Goal: Check status

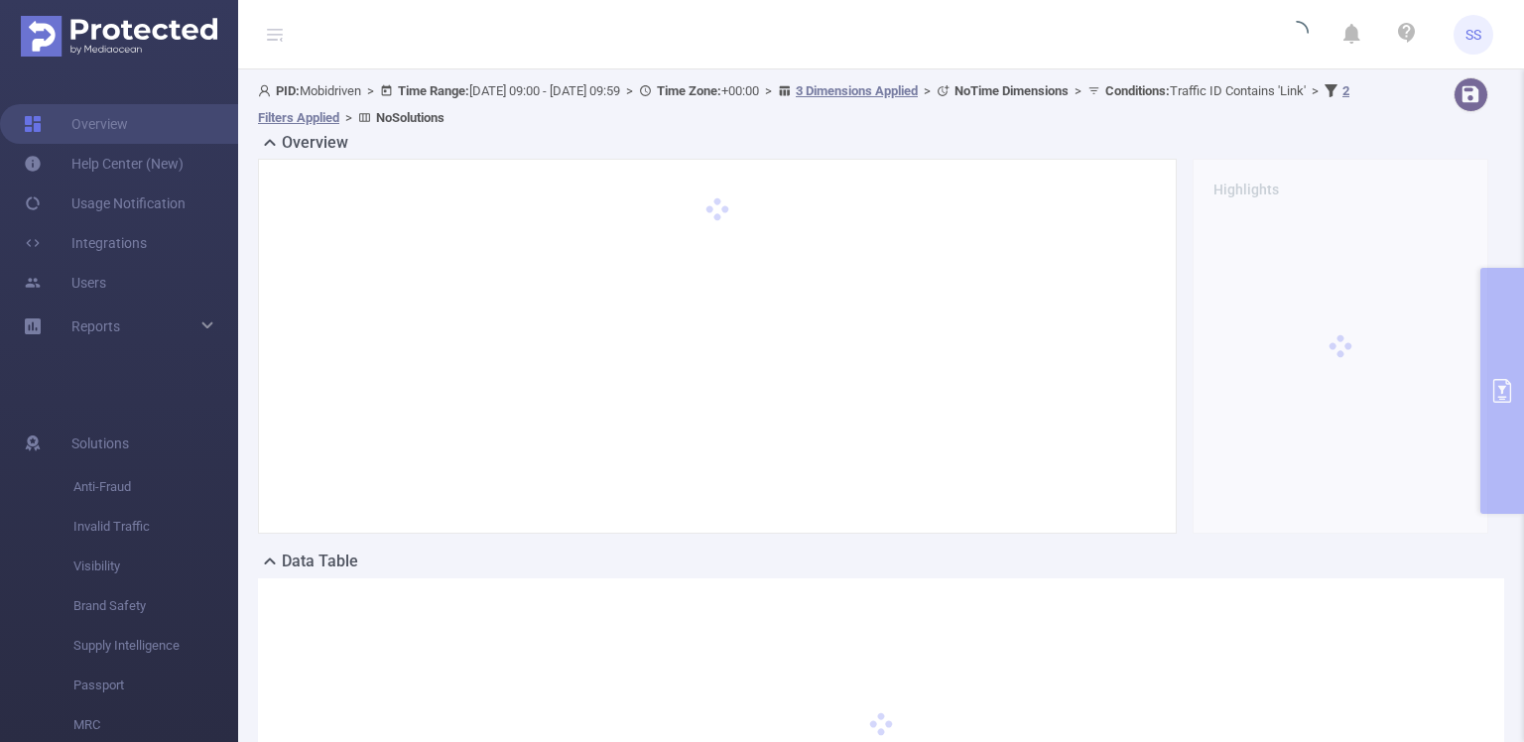
click at [1492, 331] on div "PID: Mobidriven > Time Range: [DATE] 09:00 - [DATE] 09:59 > Time Zone: +00:00 >…" at bounding box center [881, 492] width 1286 height 846
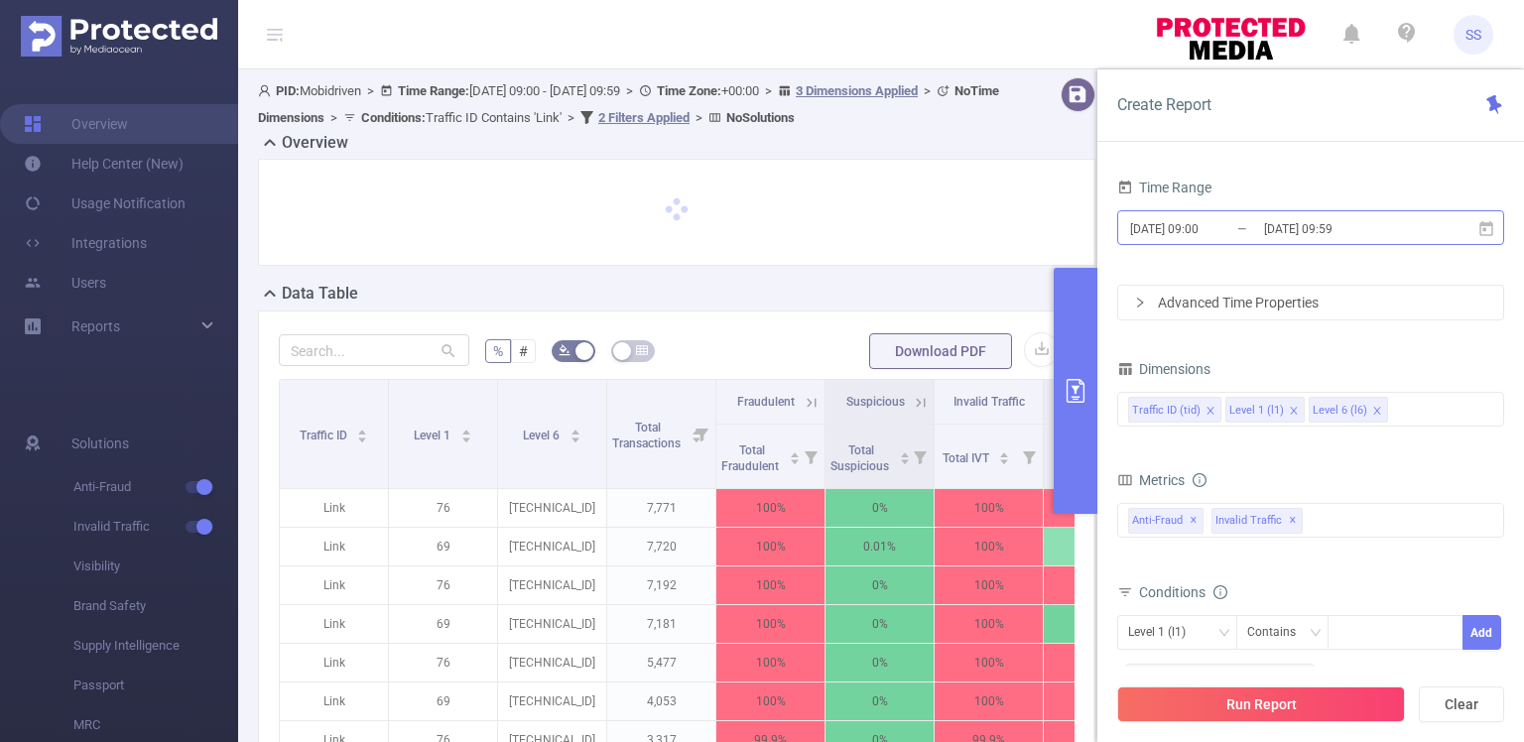
click at [1240, 218] on input "[DATE] 09:00" at bounding box center [1208, 228] width 161 height 27
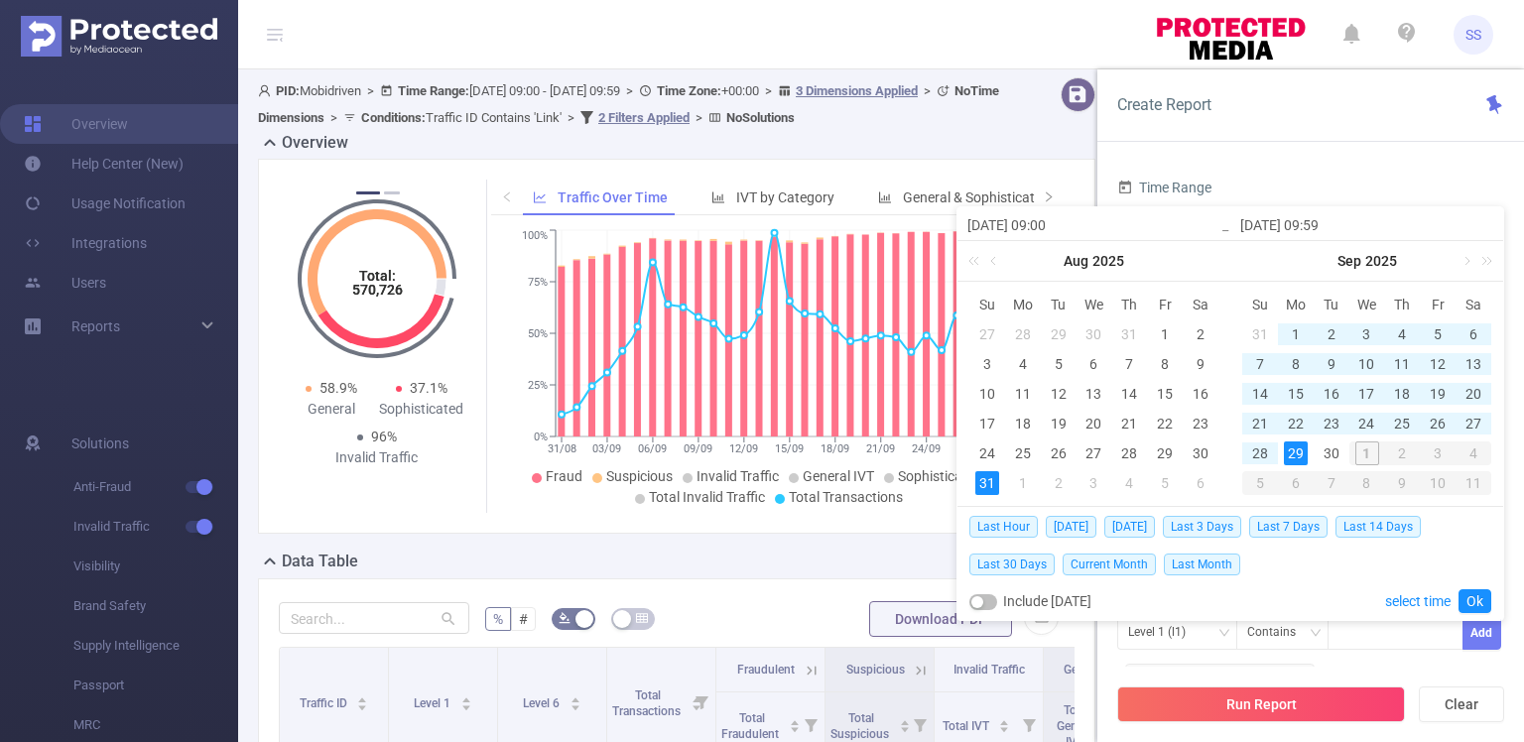
click at [980, 482] on div "31" at bounding box center [987, 483] width 24 height 24
click at [1332, 450] on div "30" at bounding box center [1331, 453] width 24 height 24
type input "[DATE] 09:59"
click at [1466, 606] on link "Ok" at bounding box center [1474, 601] width 33 height 24
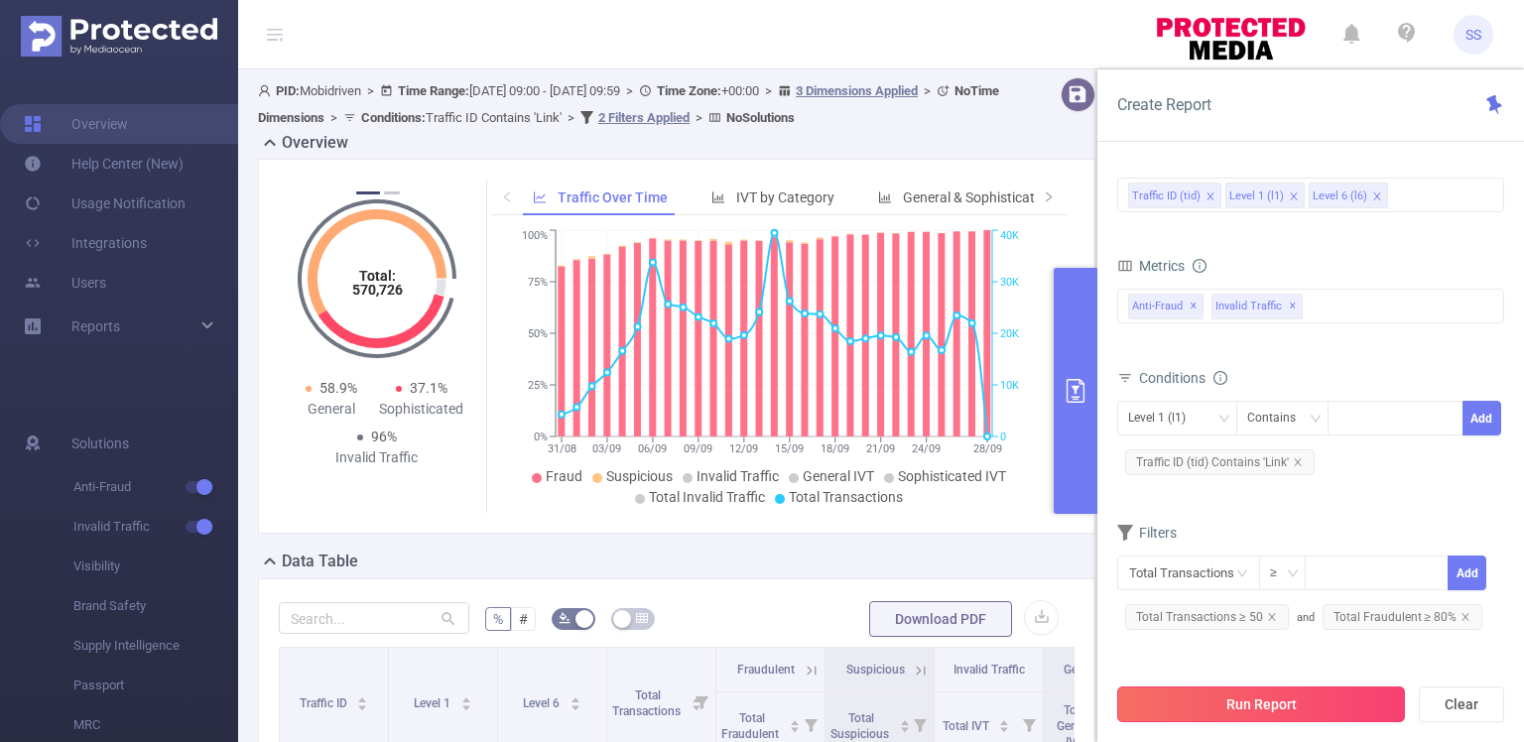
click at [1248, 708] on button "Run Report" at bounding box center [1261, 705] width 288 height 36
